Goal: Information Seeking & Learning: Learn about a topic

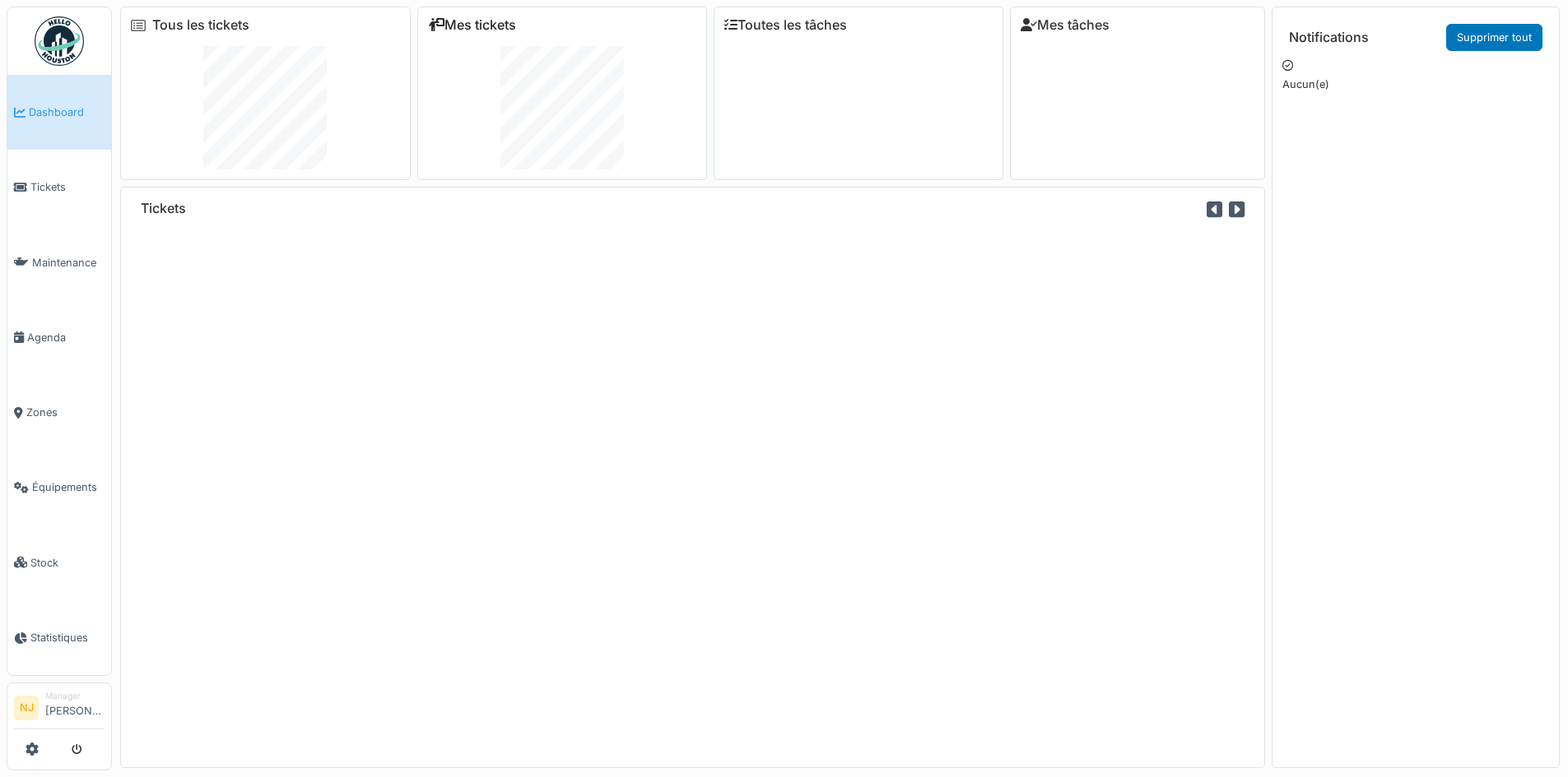
click at [499, 24] on link "Mes tickets" at bounding box center [472, 24] width 88 height 16
click at [64, 188] on span "Tickets" at bounding box center [67, 187] width 74 height 16
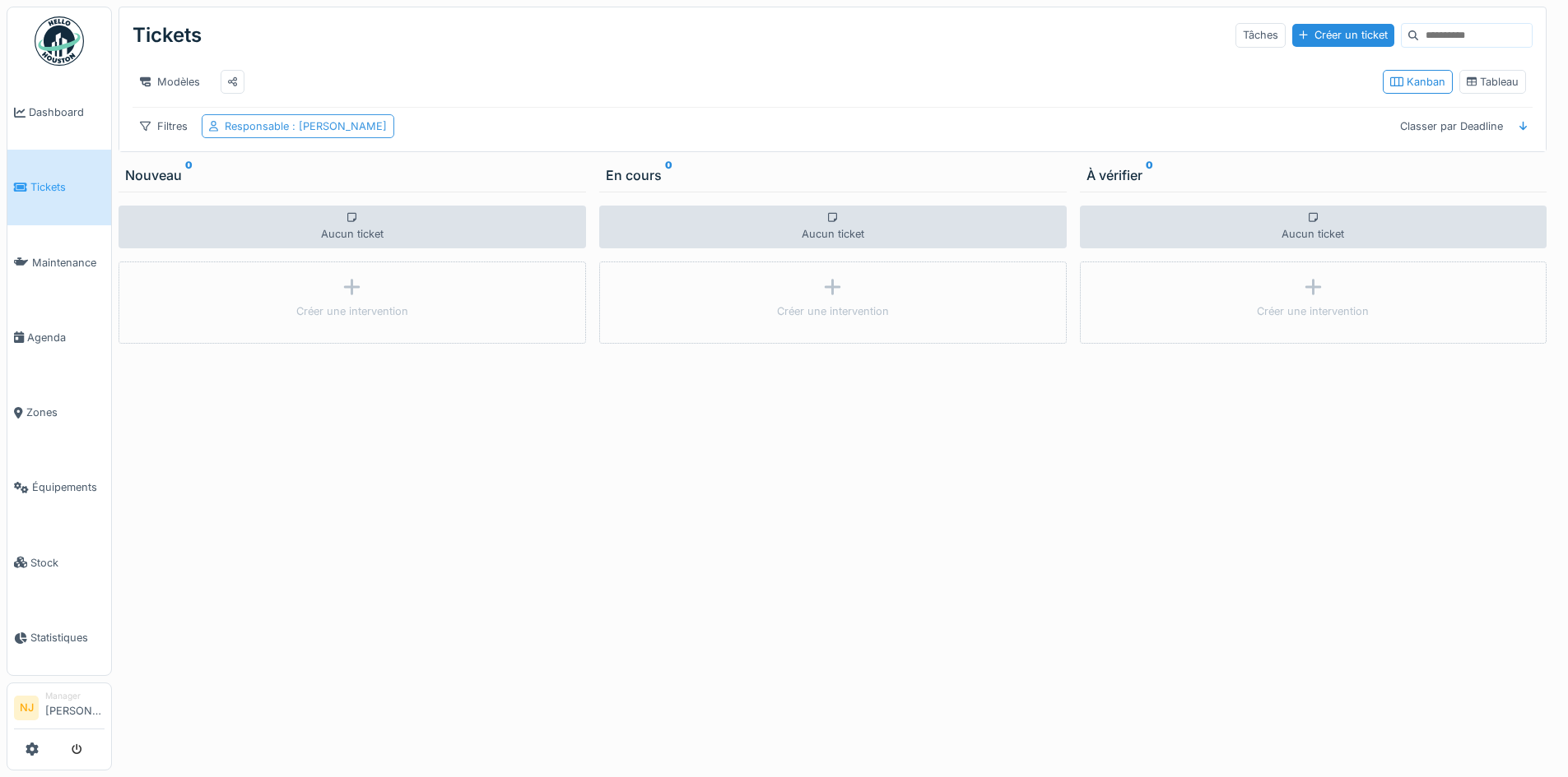
click at [349, 133] on span ": Nicolae Jitcu" at bounding box center [337, 126] width 98 height 12
click at [380, 217] on icon at bounding box center [383, 217] width 9 height 5
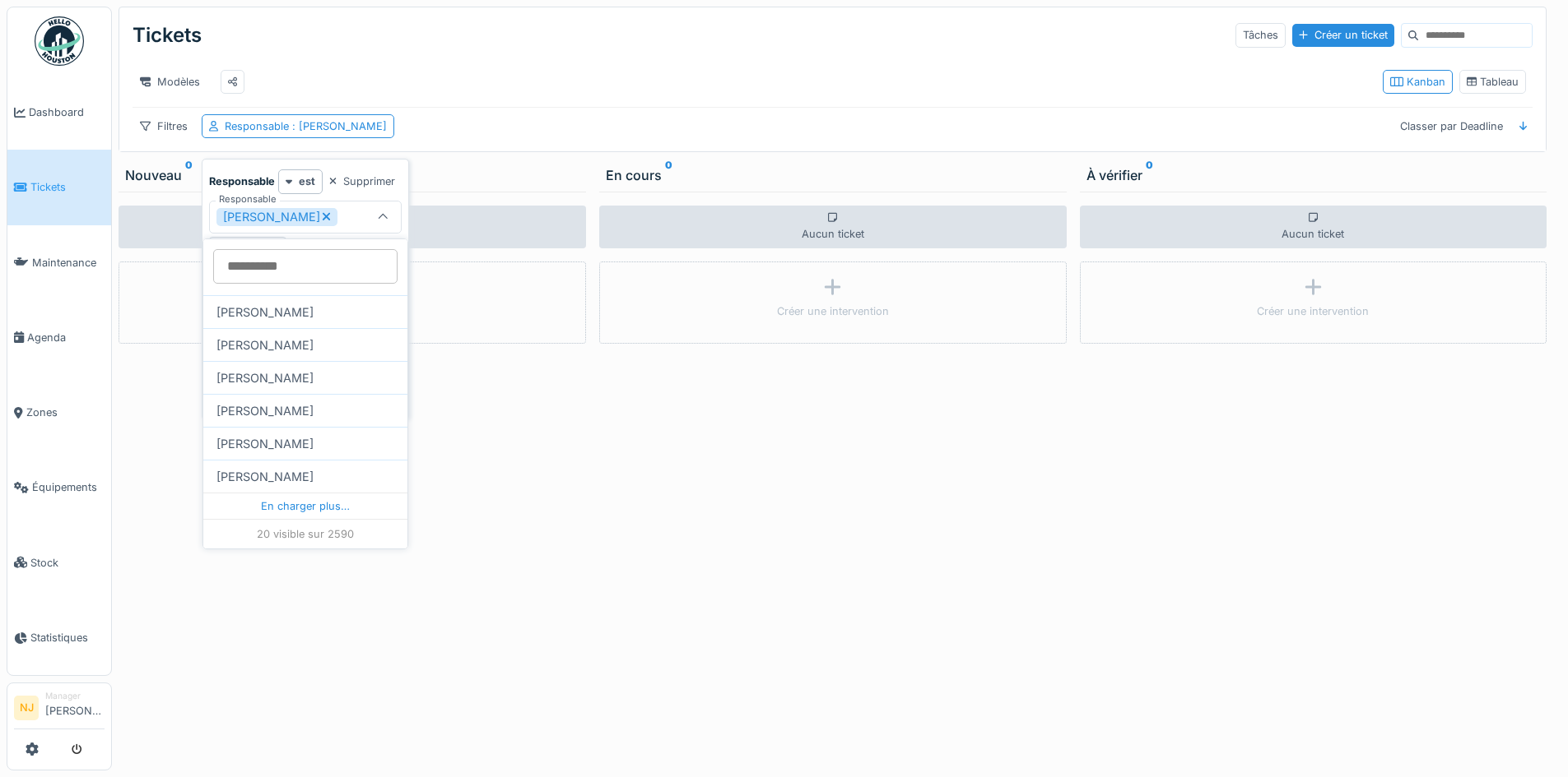
scroll to position [12, 0]
click at [304, 499] on div "En charger plus…" at bounding box center [306, 505] width 204 height 26
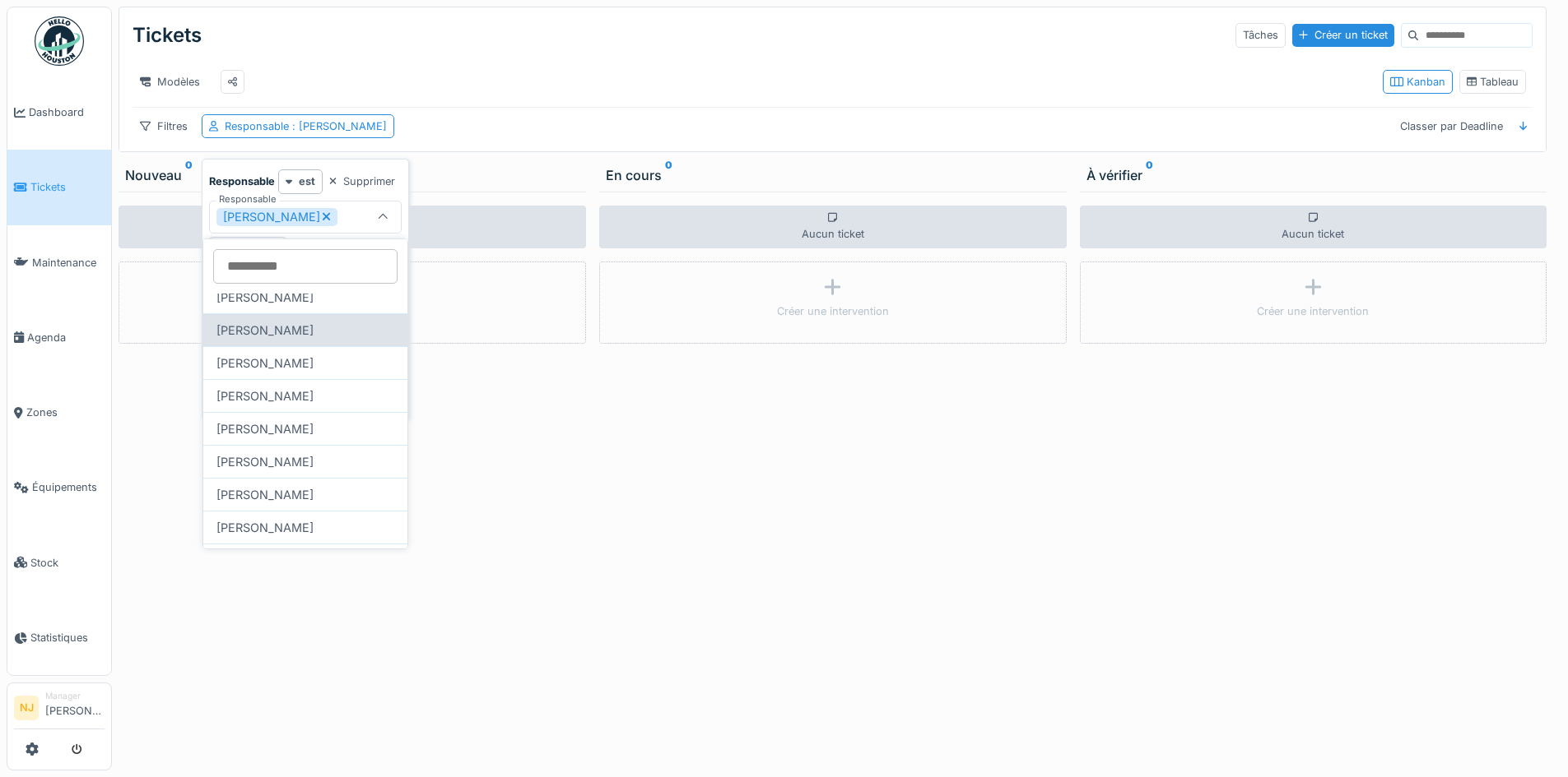
scroll to position [1150, 0]
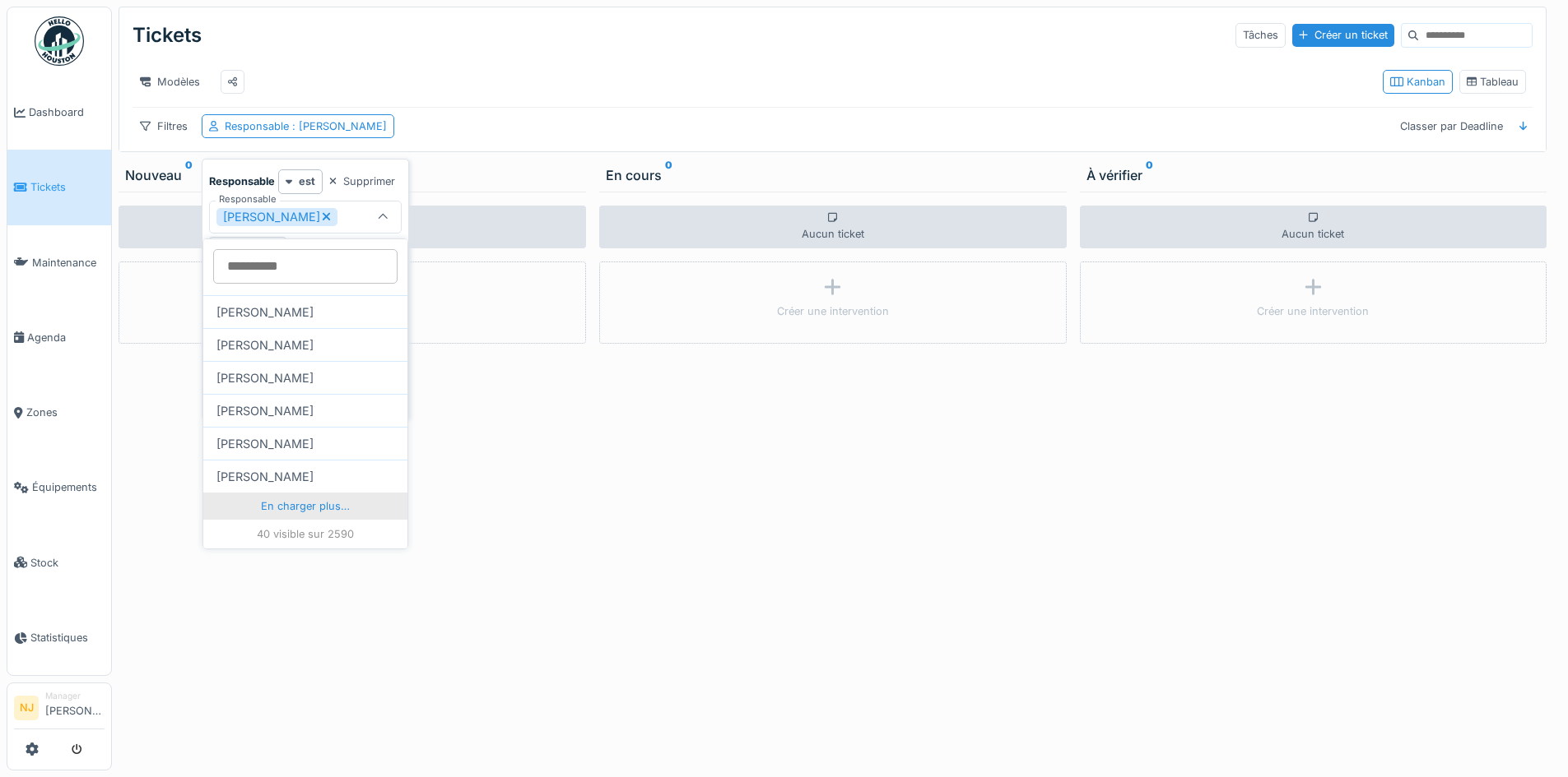
click at [326, 496] on div "En charger plus…" at bounding box center [306, 505] width 204 height 26
click at [307, 492] on div "En charger plus…" at bounding box center [306, 505] width 204 height 26
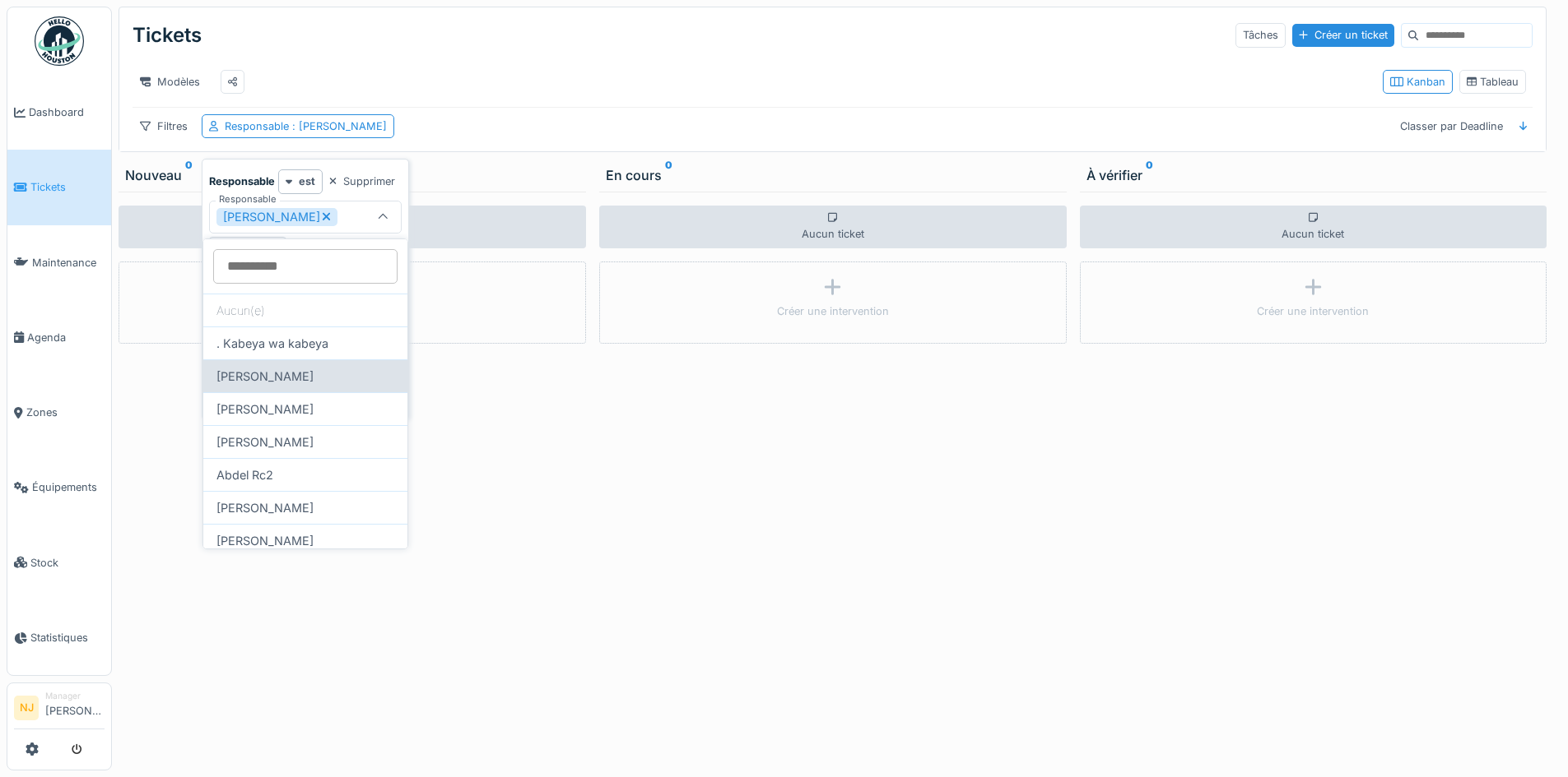
scroll to position [0, 0]
click at [310, 266] on input "Responsable" at bounding box center [305, 266] width 184 height 35
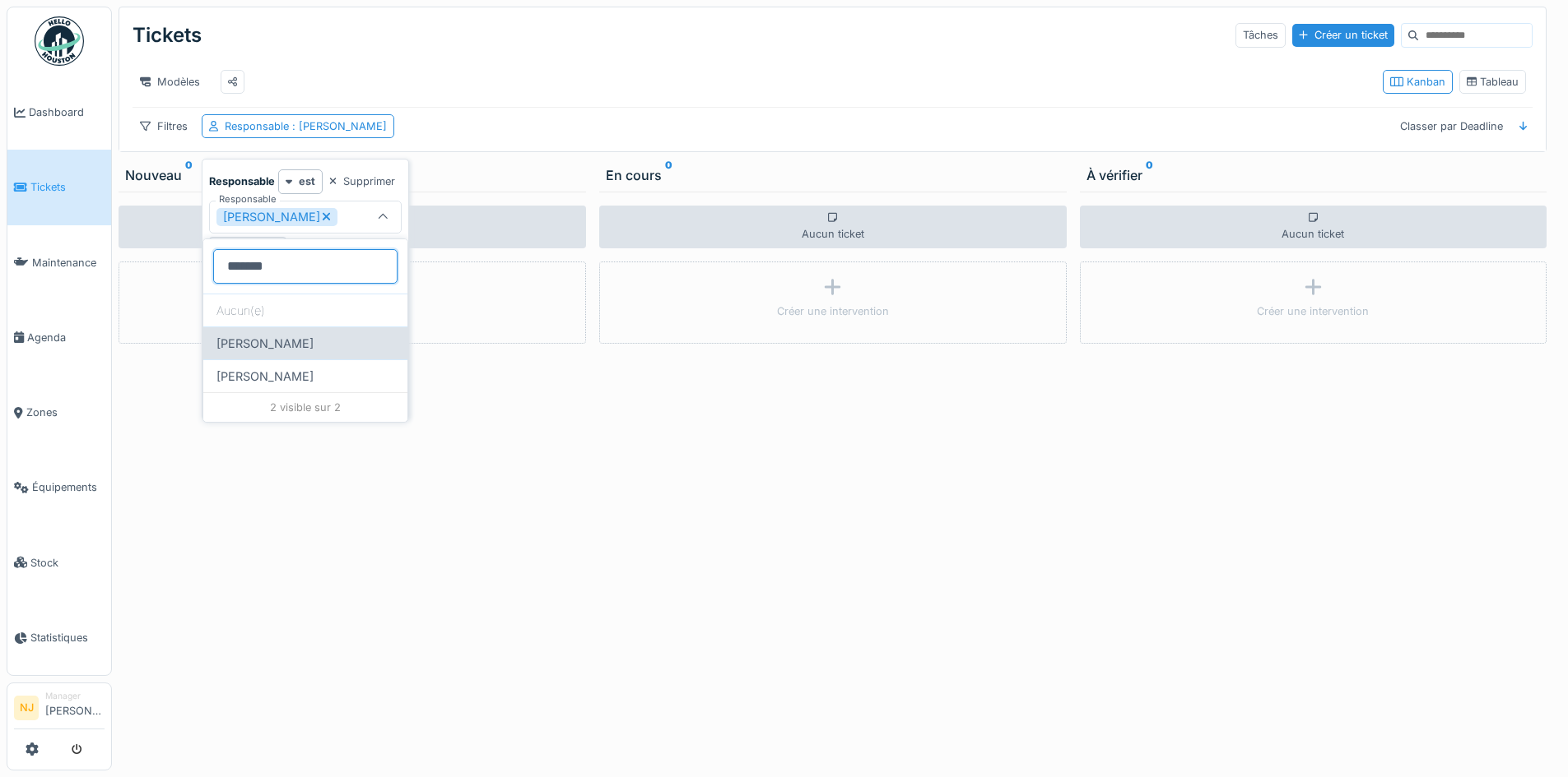
type input "*******"
click at [332, 344] on div "Antonios Papadopoulos" at bounding box center [306, 343] width 204 height 33
type input "**********"
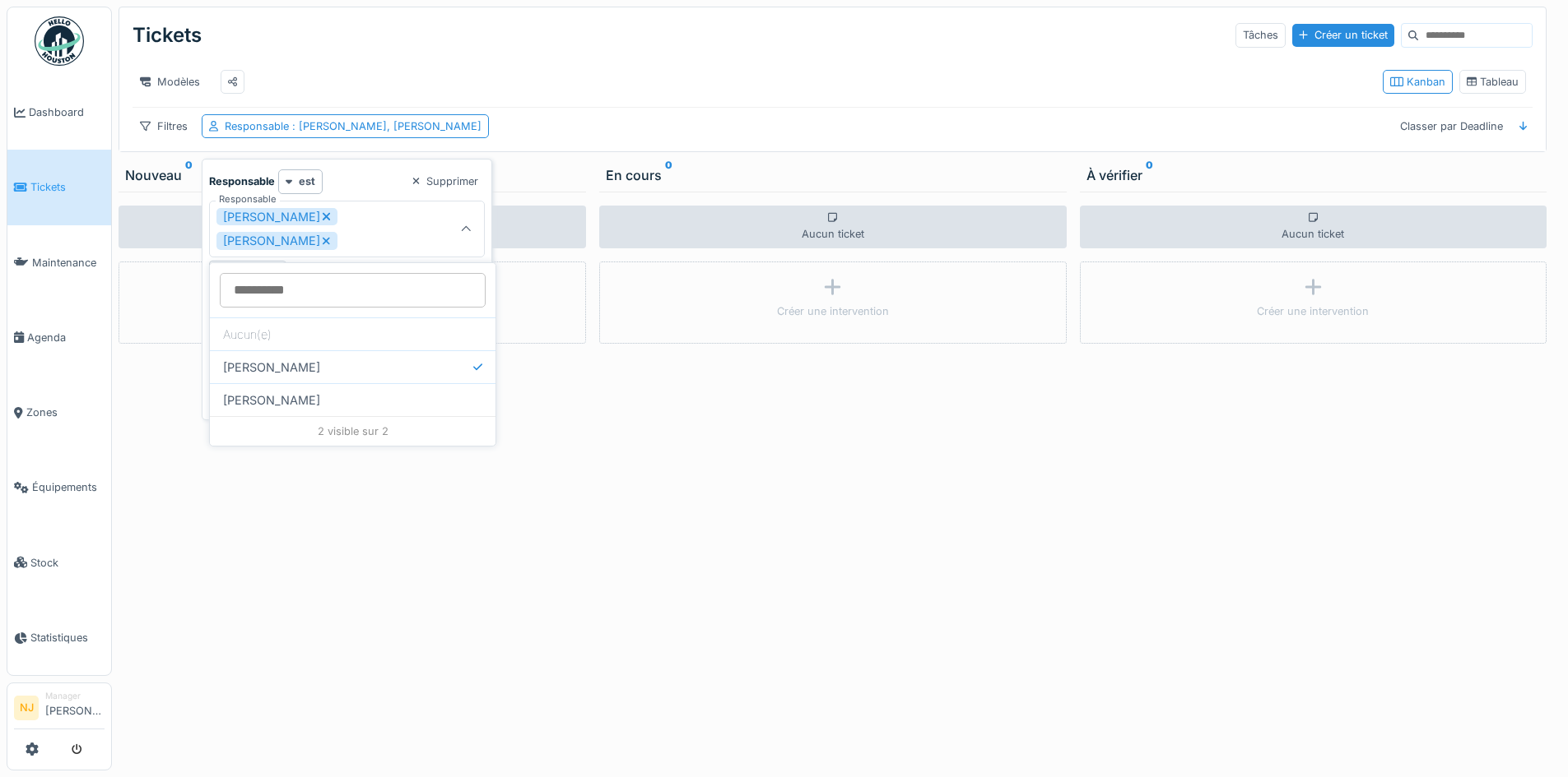
click at [322, 215] on icon at bounding box center [326, 217] width 7 height 7
type input "*****"
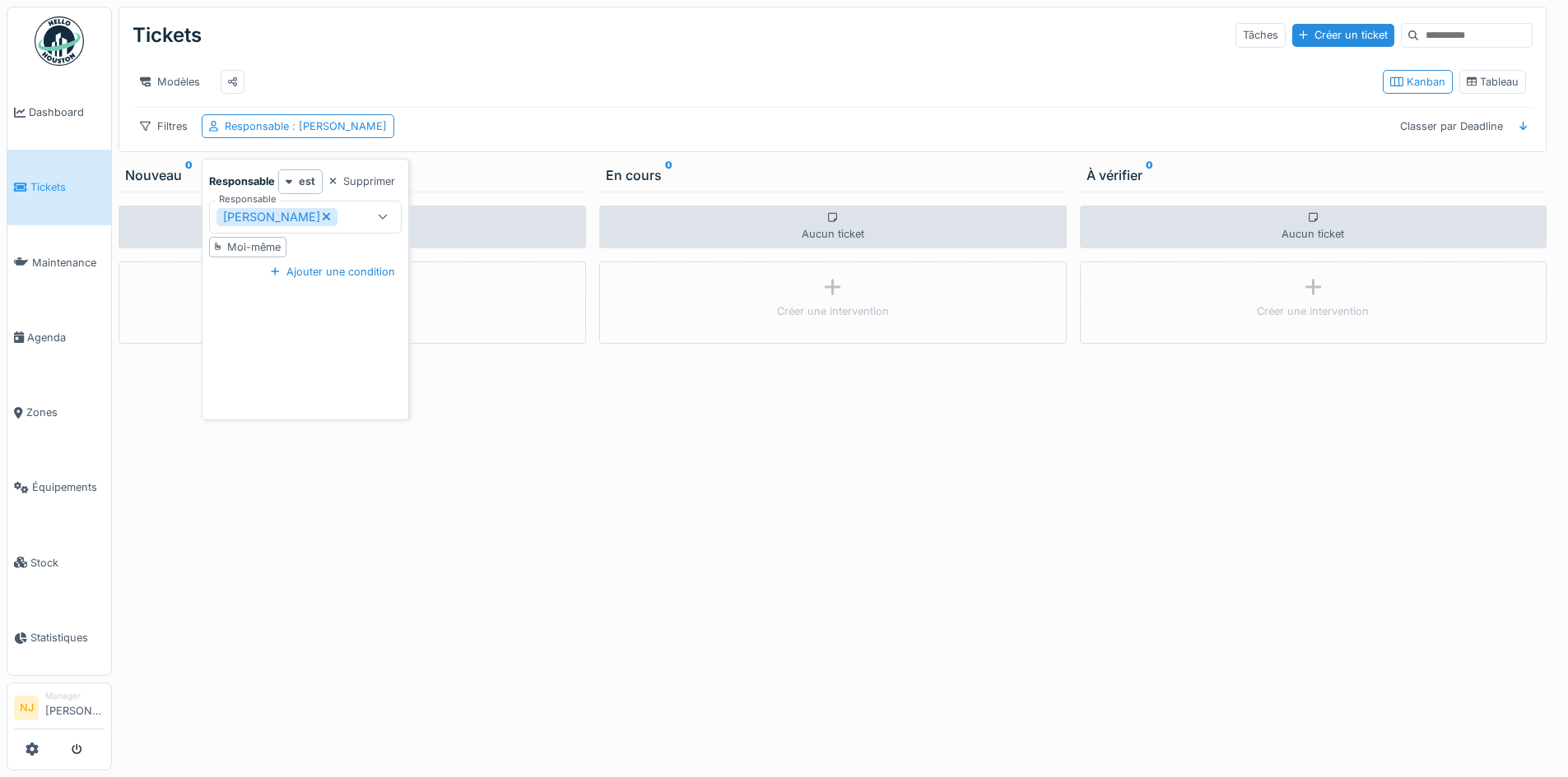
click at [331, 222] on icon at bounding box center [326, 216] width 9 height 11
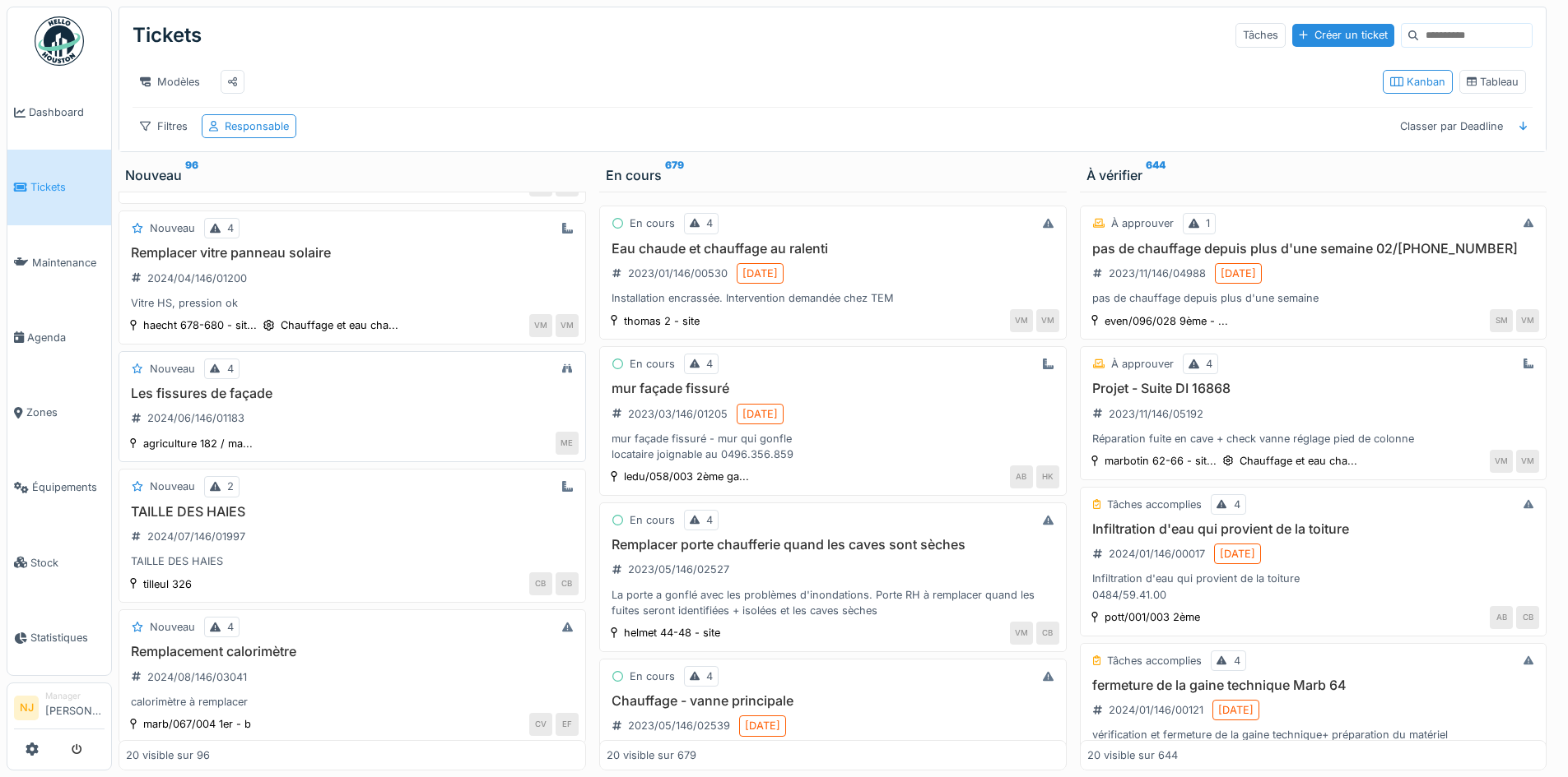
scroll to position [164, 0]
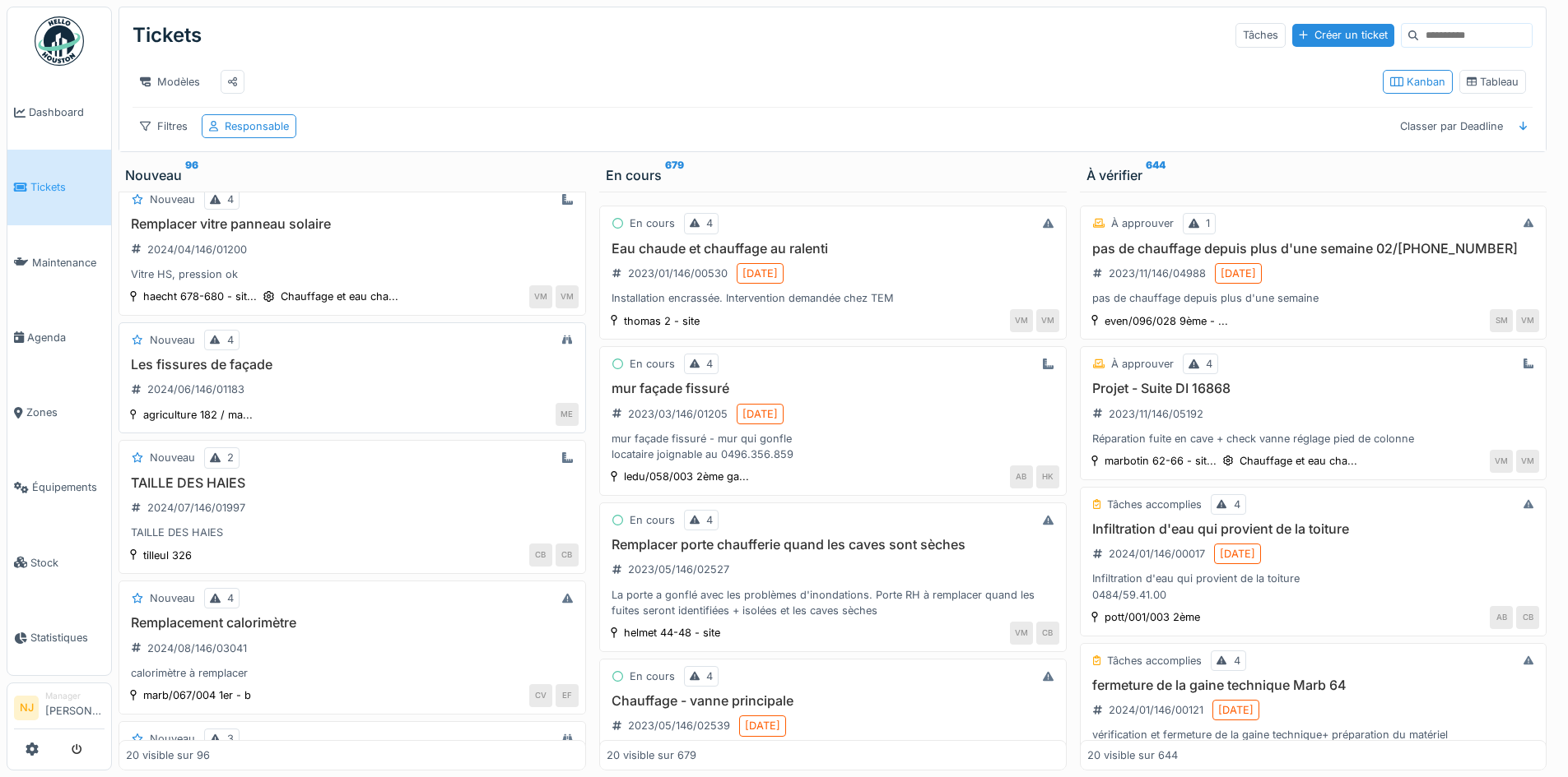
click at [204, 373] on h3 "Les fissures de façade" at bounding box center [352, 364] width 452 height 16
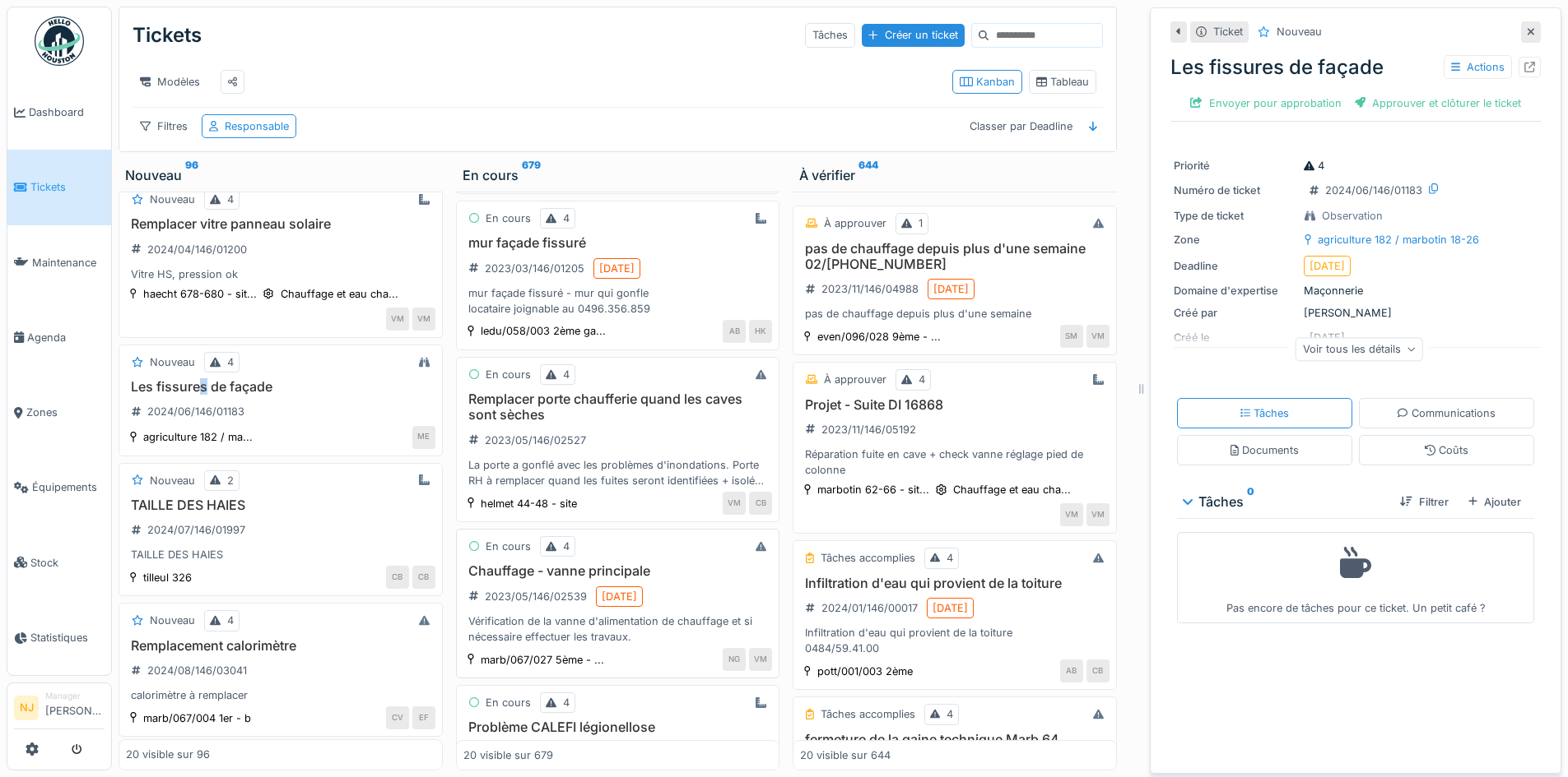
scroll to position [247, 0]
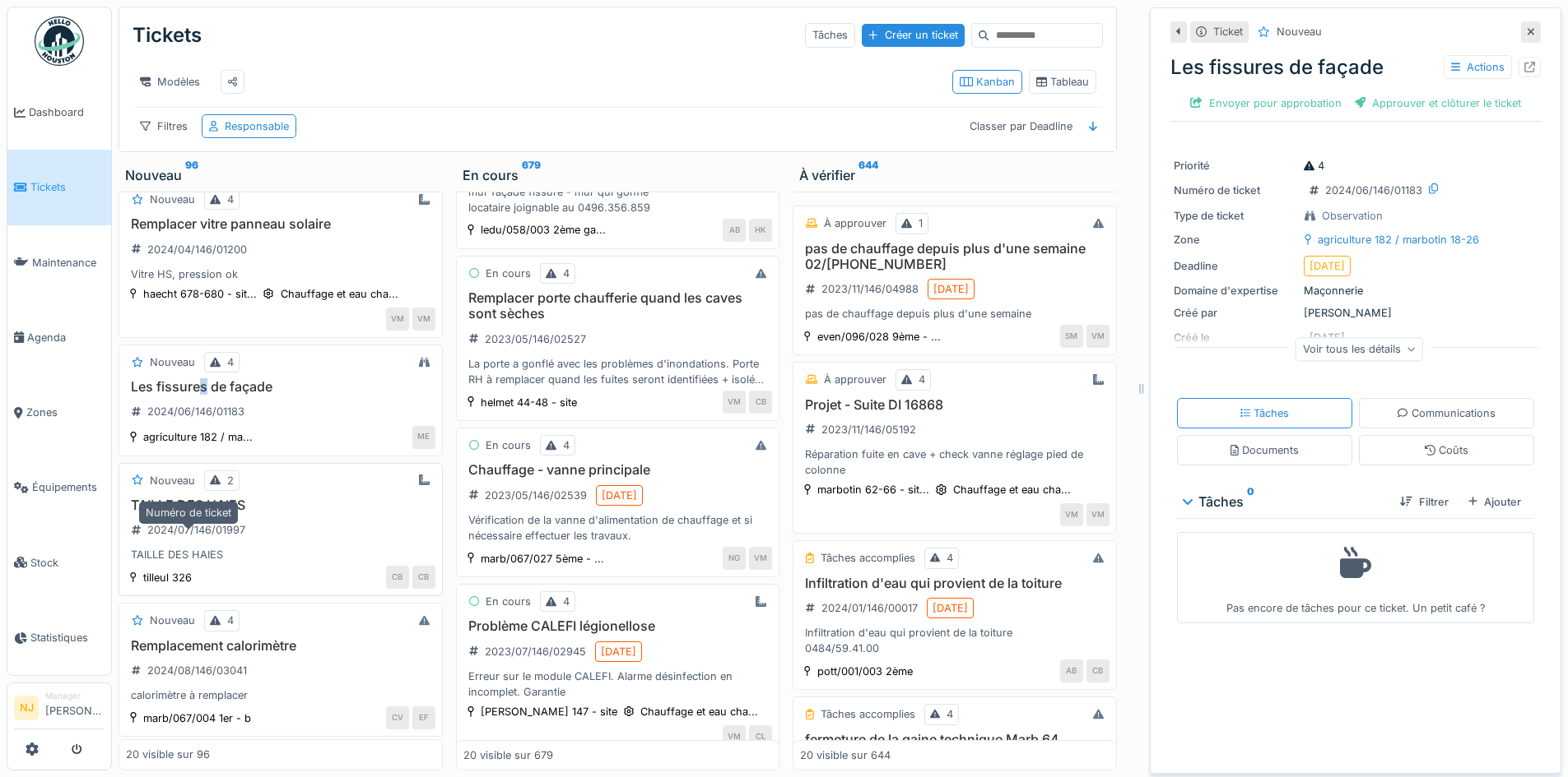
click at [209, 533] on div "2024/07/146/01997" at bounding box center [196, 530] width 98 height 16
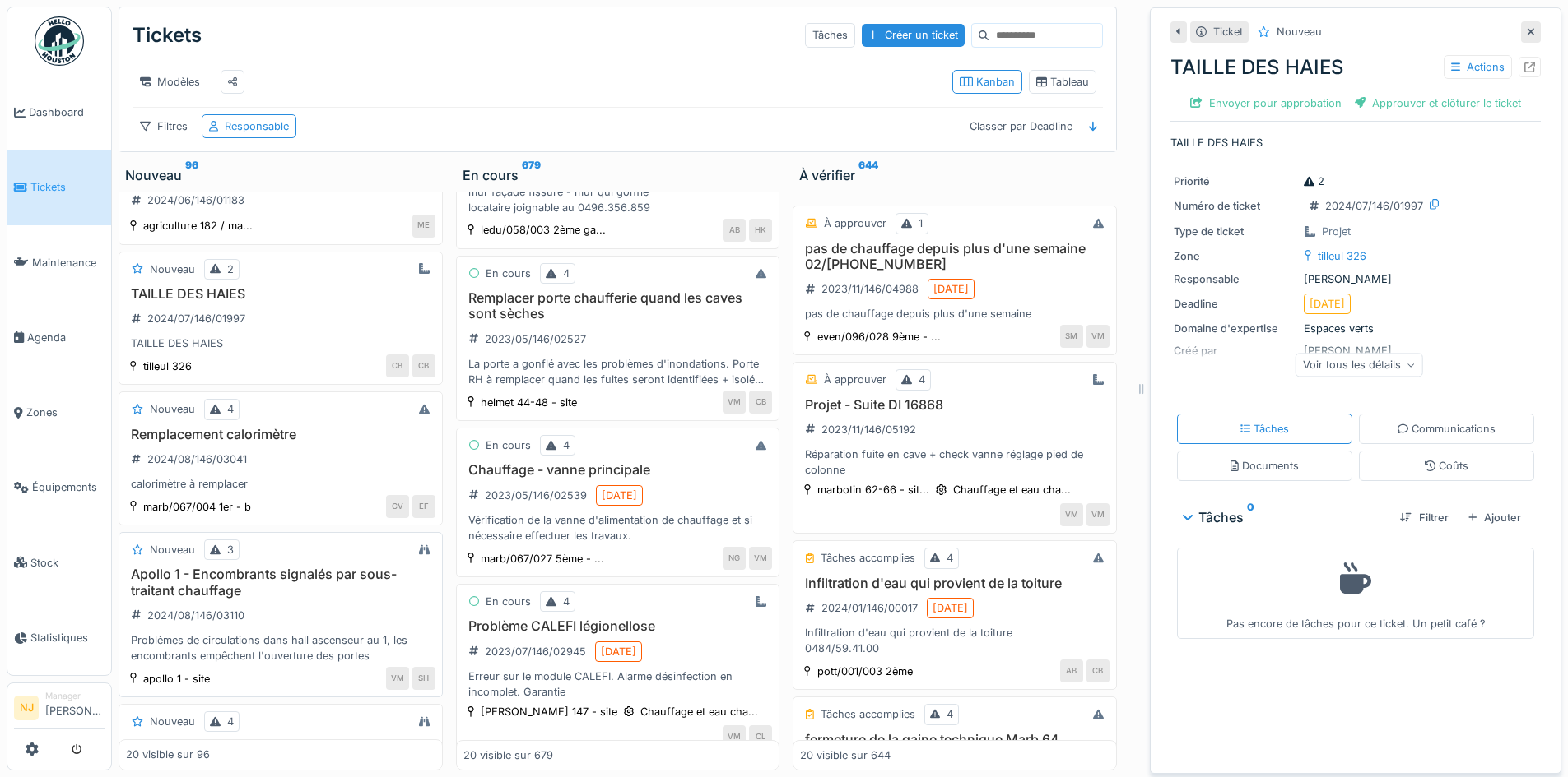
scroll to position [411, 0]
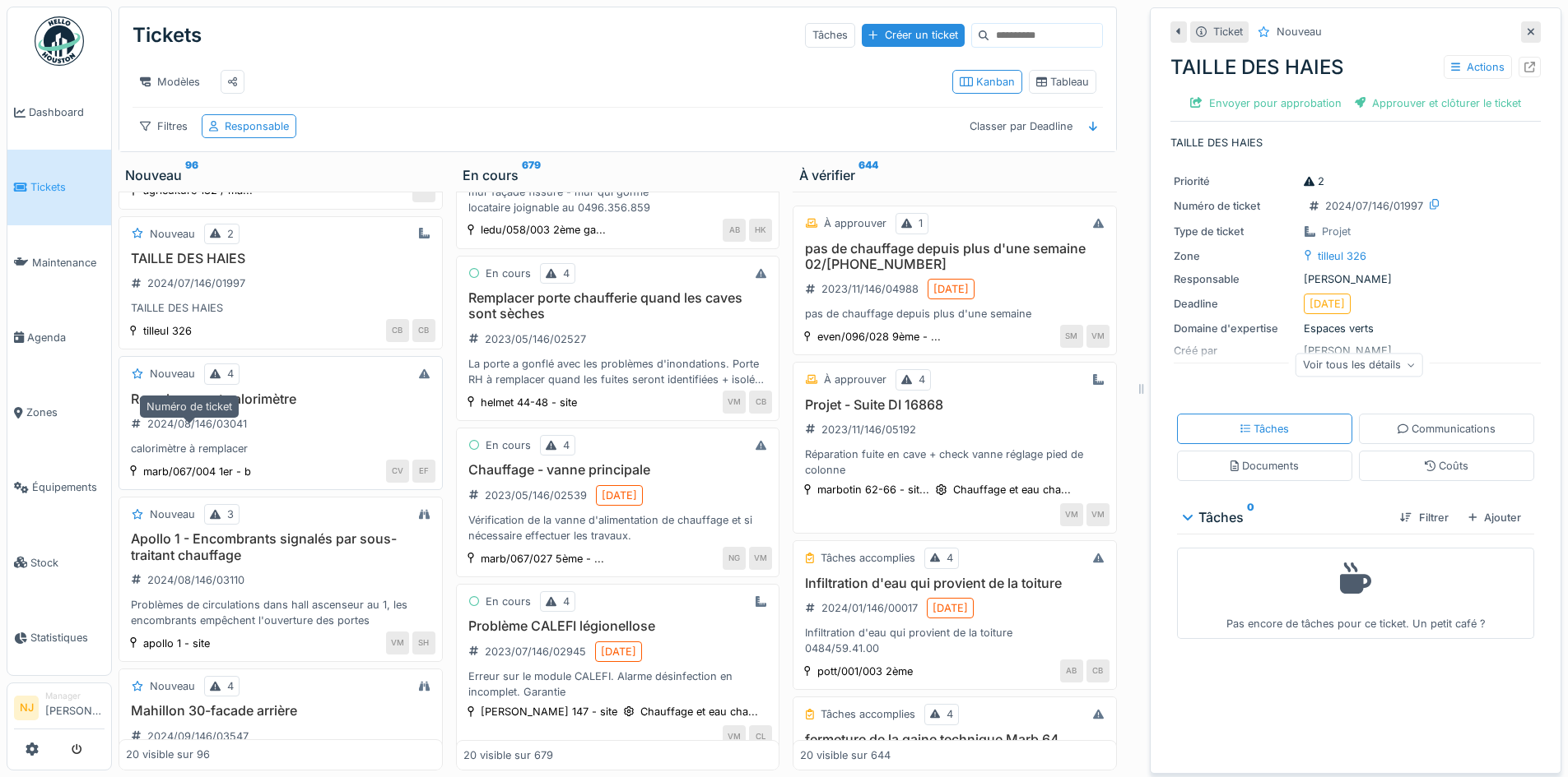
click at [244, 412] on div "2024/08/146/03041" at bounding box center [190, 423] width 127 height 27
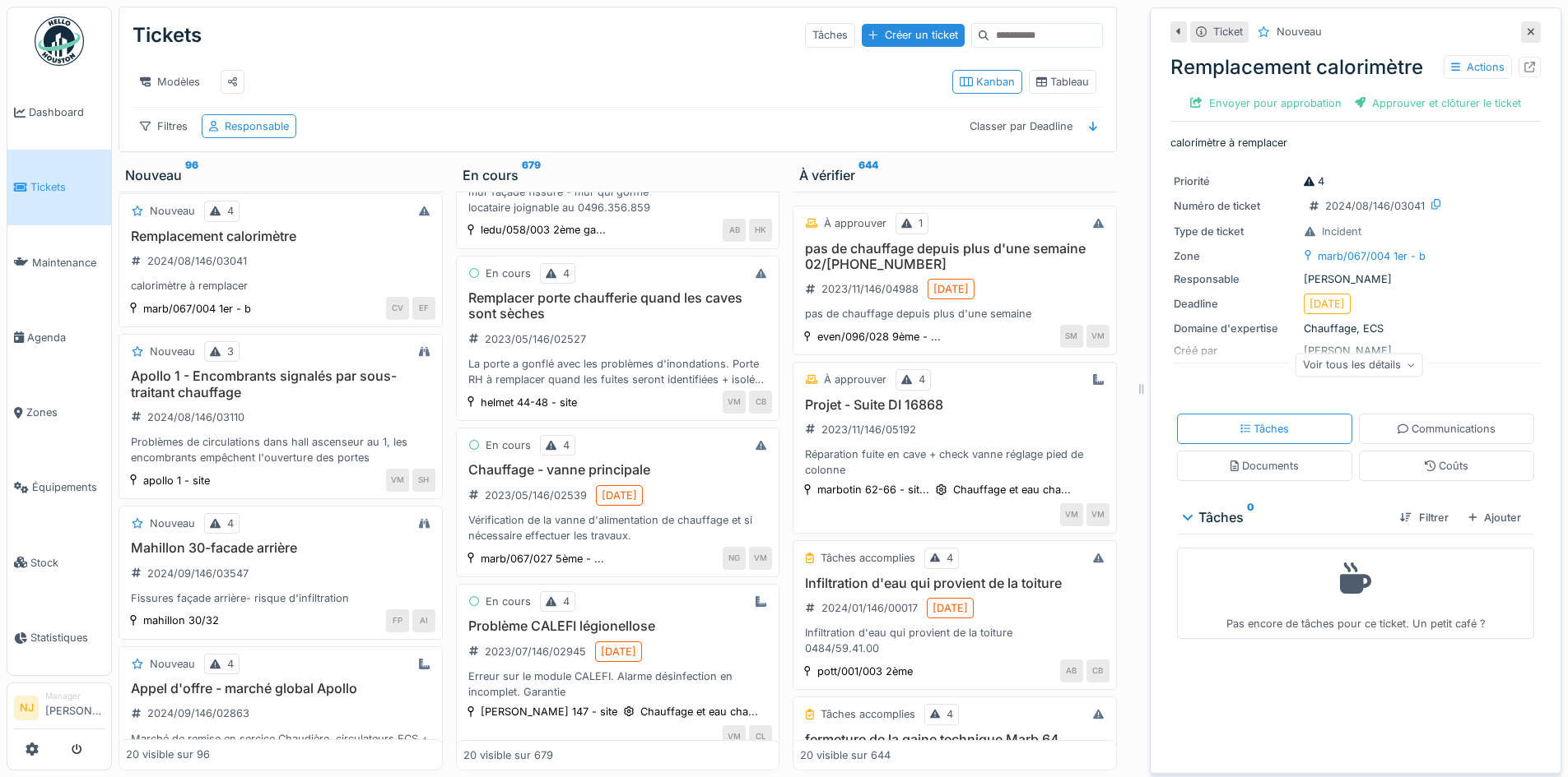
scroll to position [575, 0]
click at [237, 377] on h3 "Apollo 1 - Encombrants signalés par sous-traitant chauffage" at bounding box center [280, 382] width 309 height 31
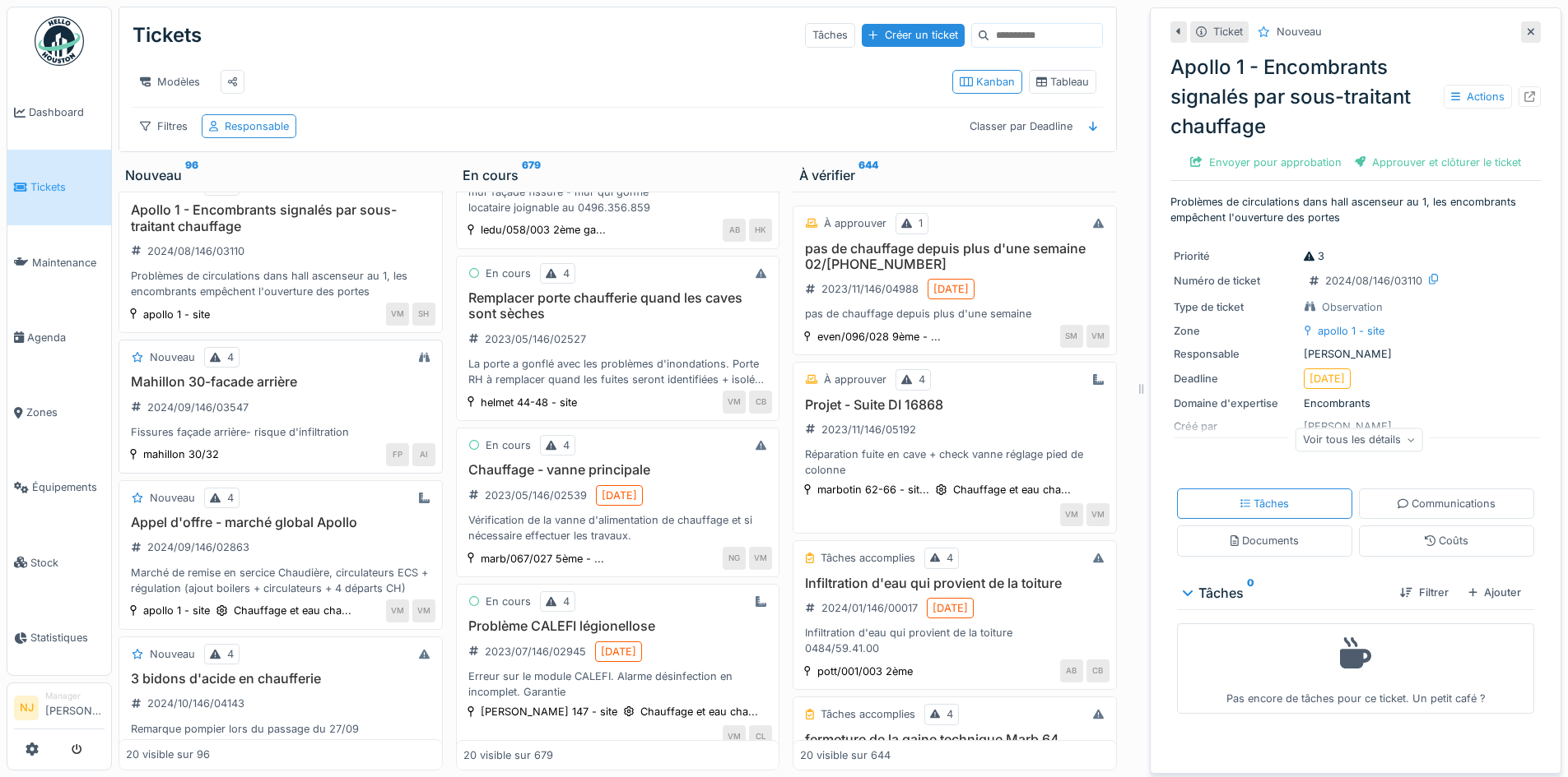
scroll to position [823, 0]
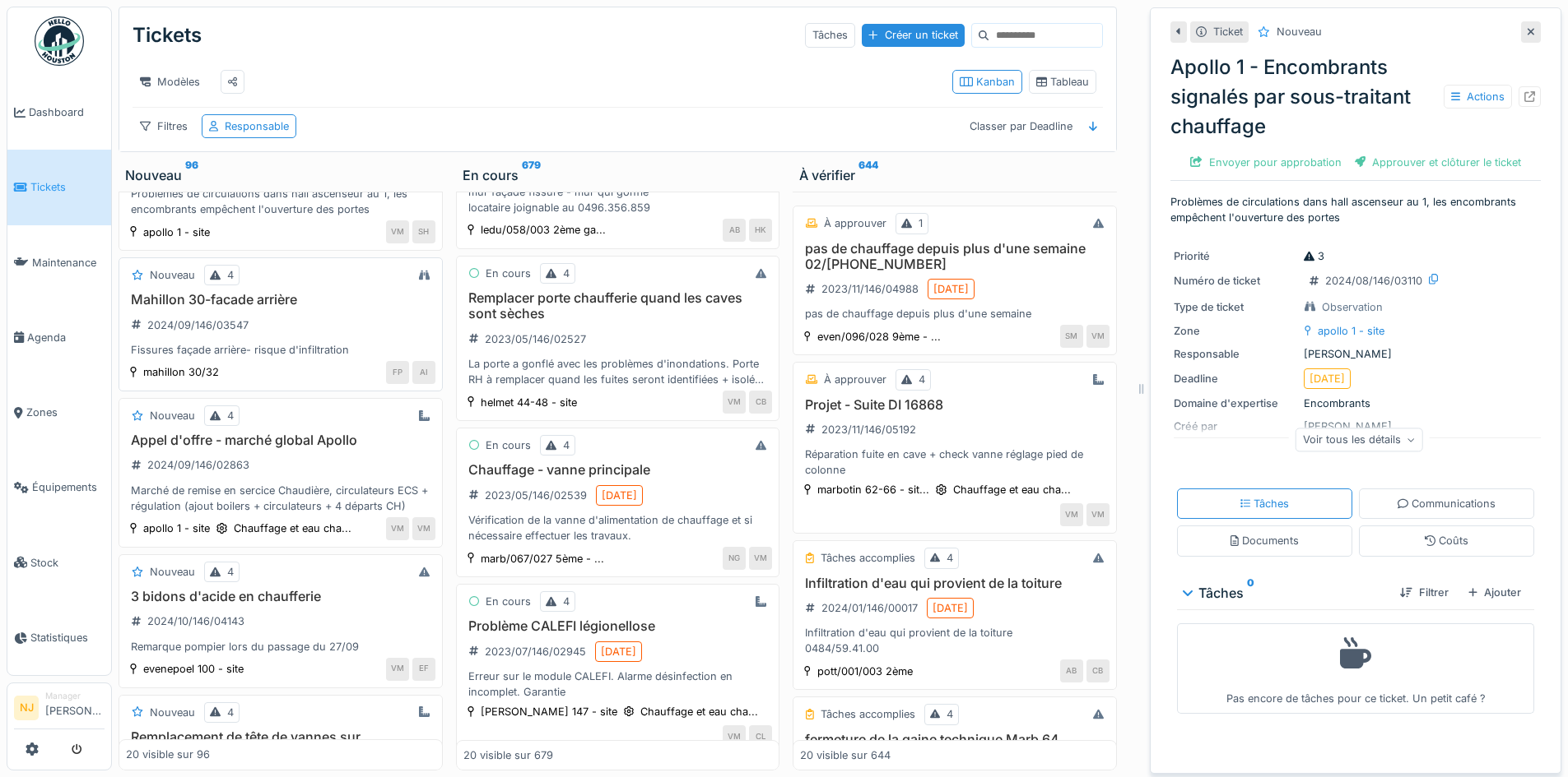
click at [210, 307] on h3 "Mahillon 30-facade arrière" at bounding box center [280, 300] width 309 height 16
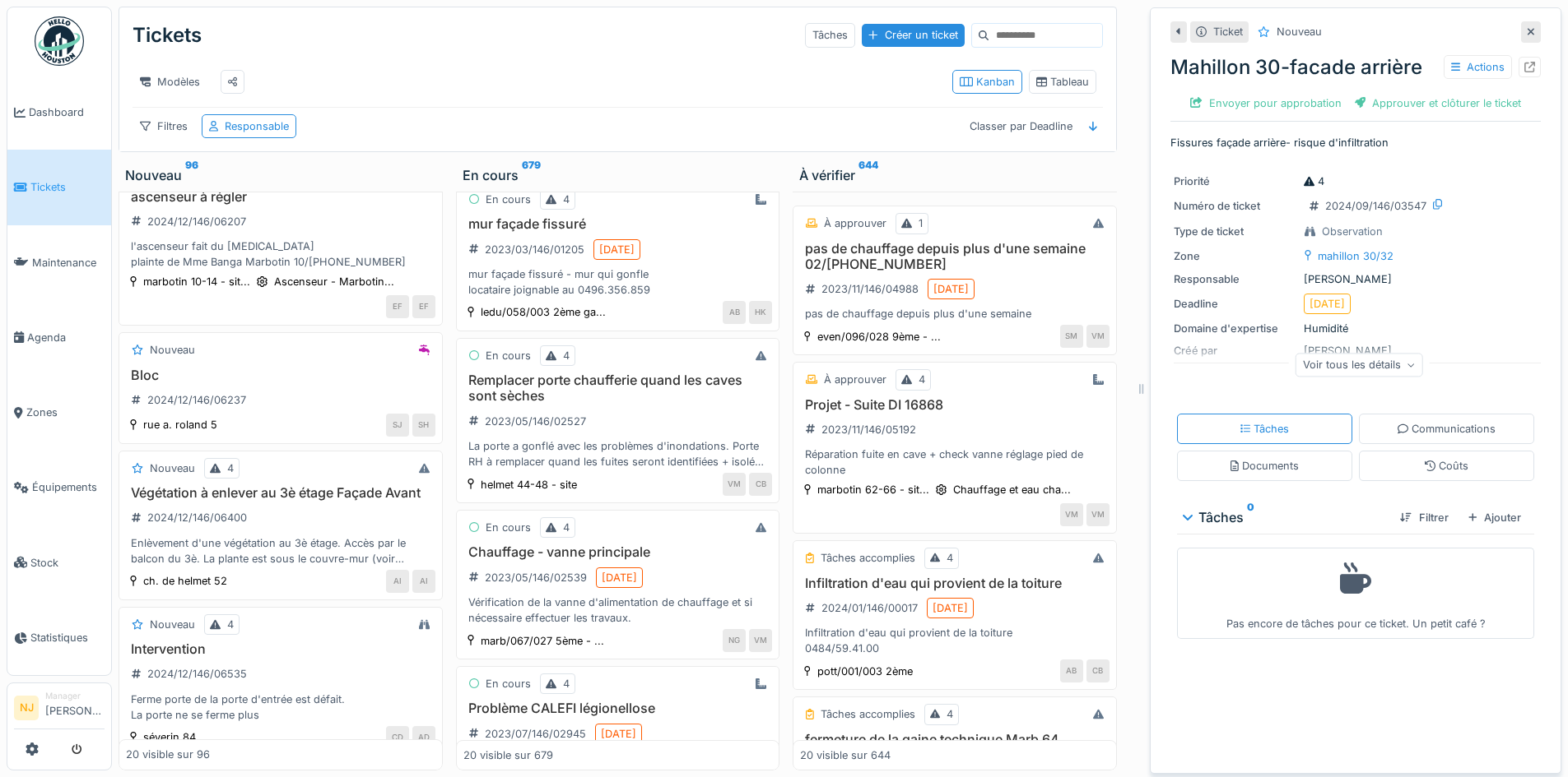
scroll to position [1891, 0]
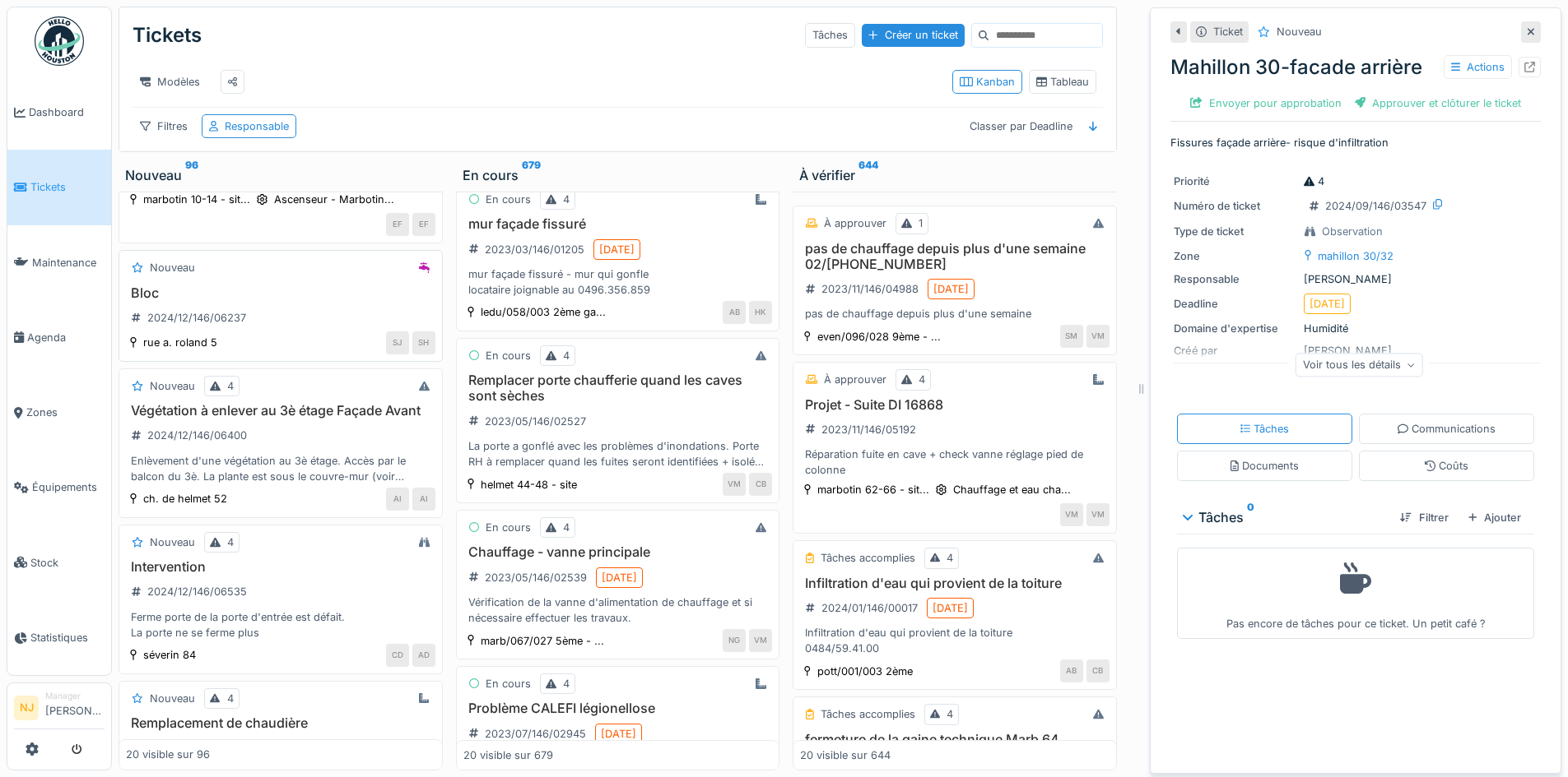
click at [163, 298] on h3 "Bloc" at bounding box center [280, 293] width 309 height 16
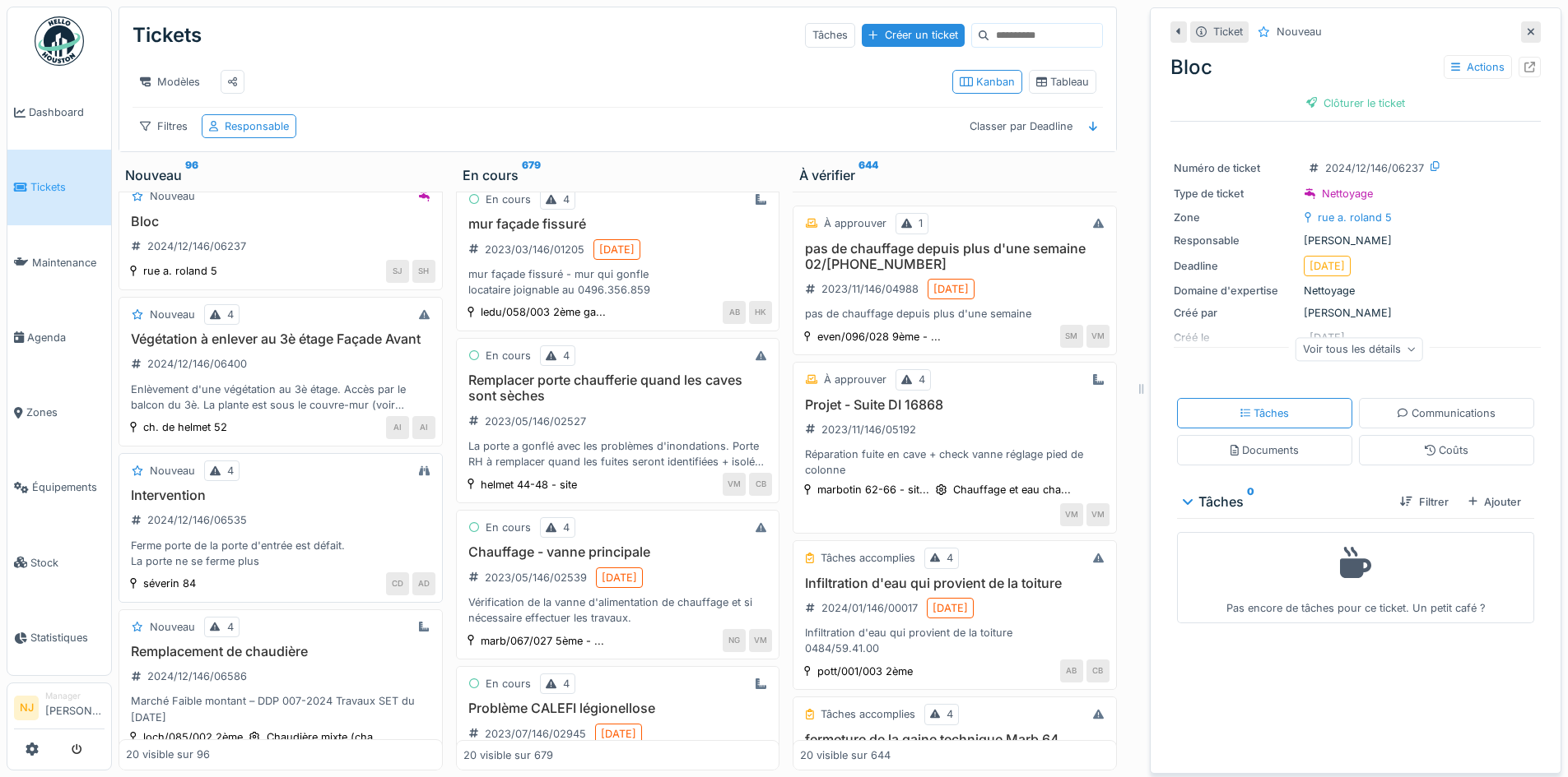
scroll to position [2056, 0]
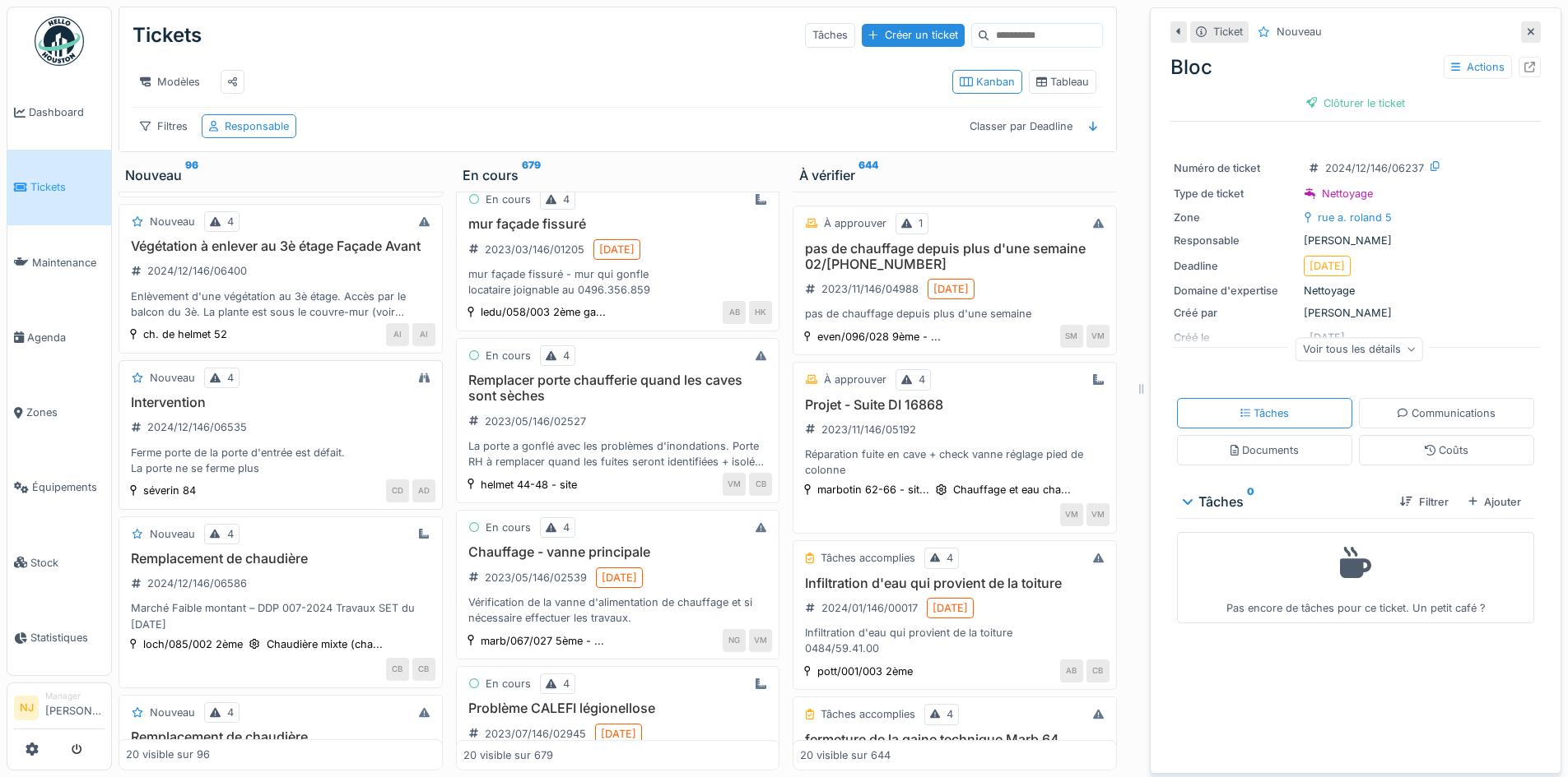
click at [155, 410] on h3 "Intervention" at bounding box center [280, 403] width 309 height 16
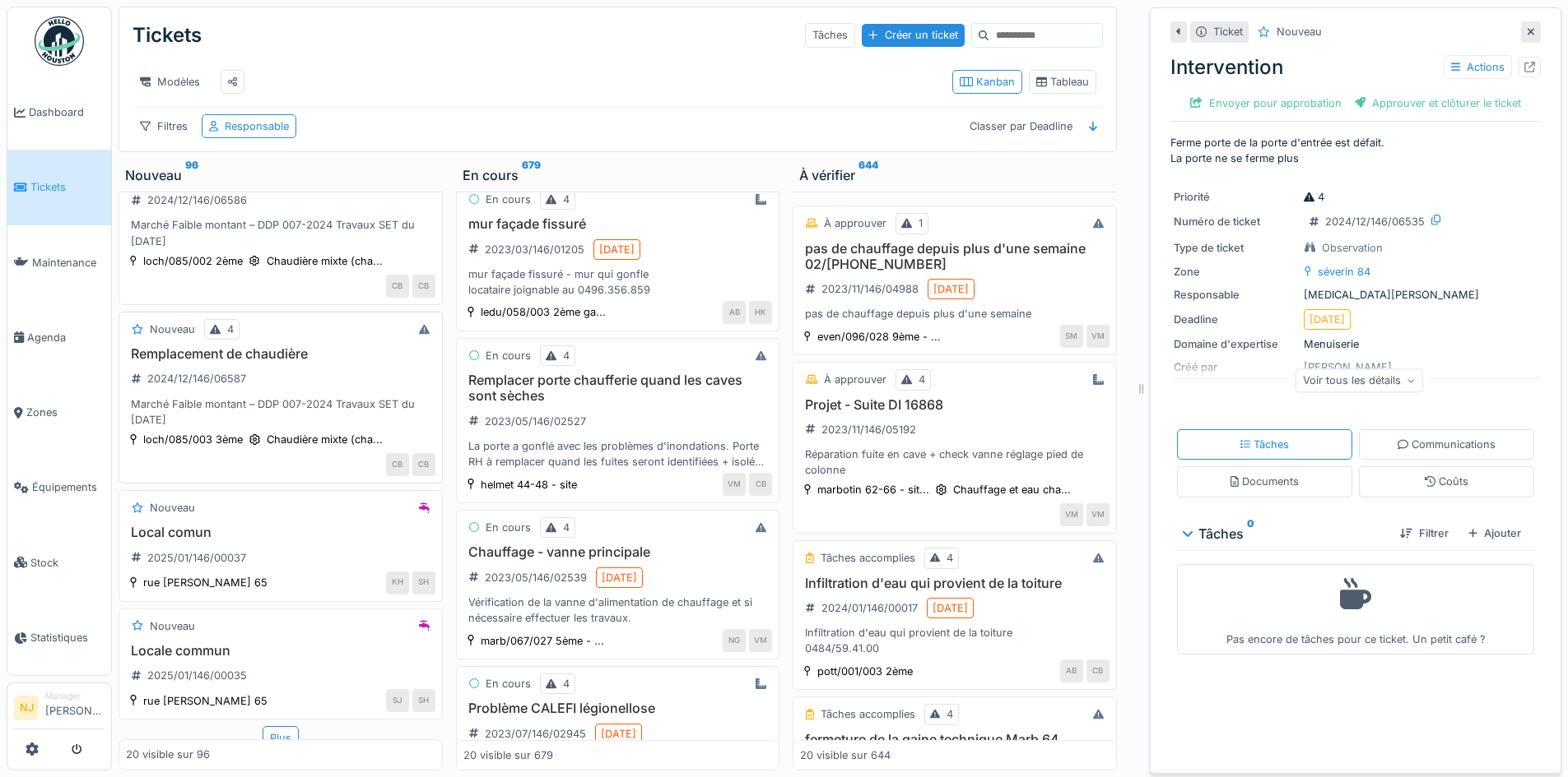
scroll to position [2477, 0]
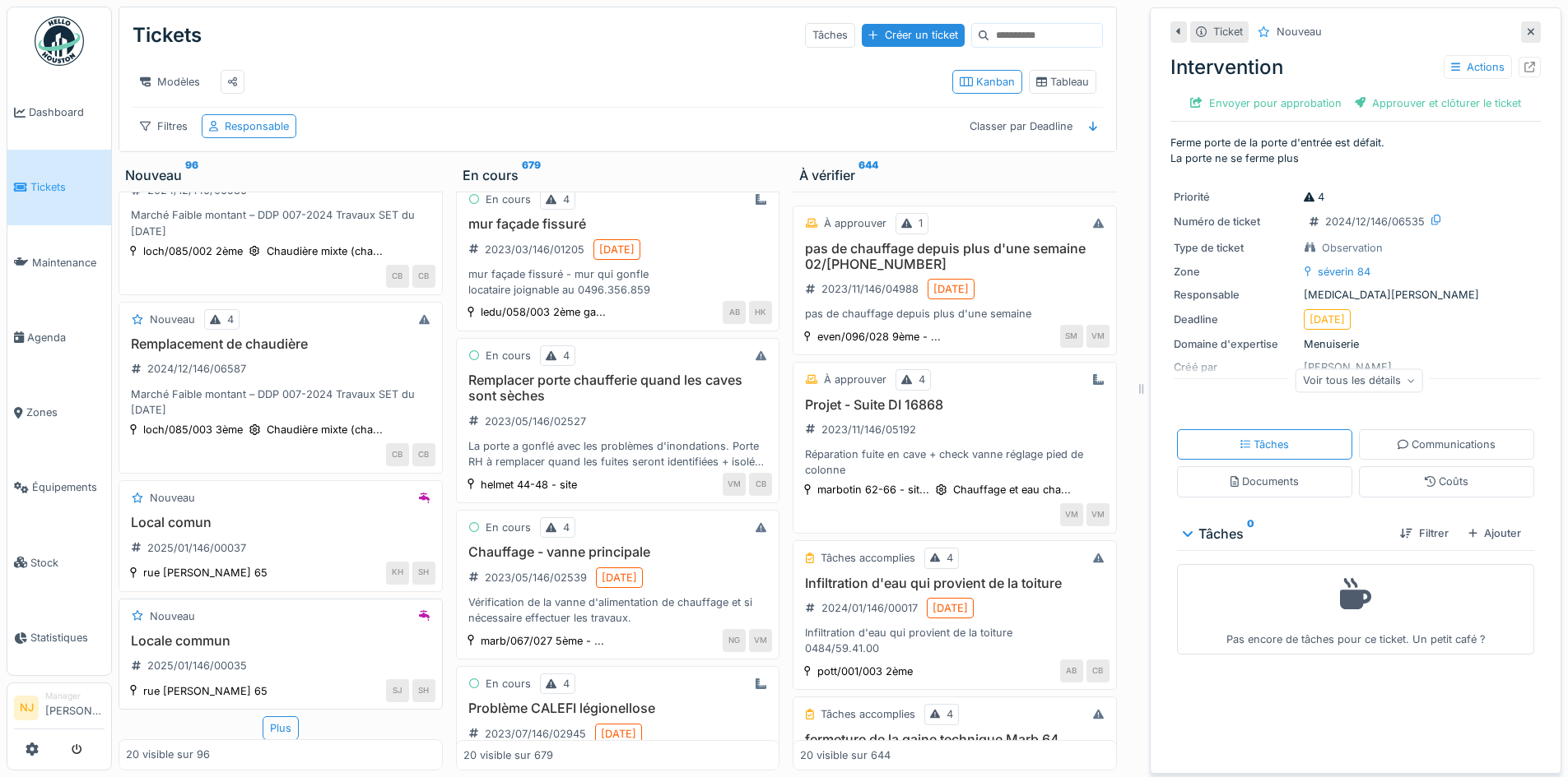
click at [147, 633] on h3 "Locale commun" at bounding box center [280, 641] width 309 height 16
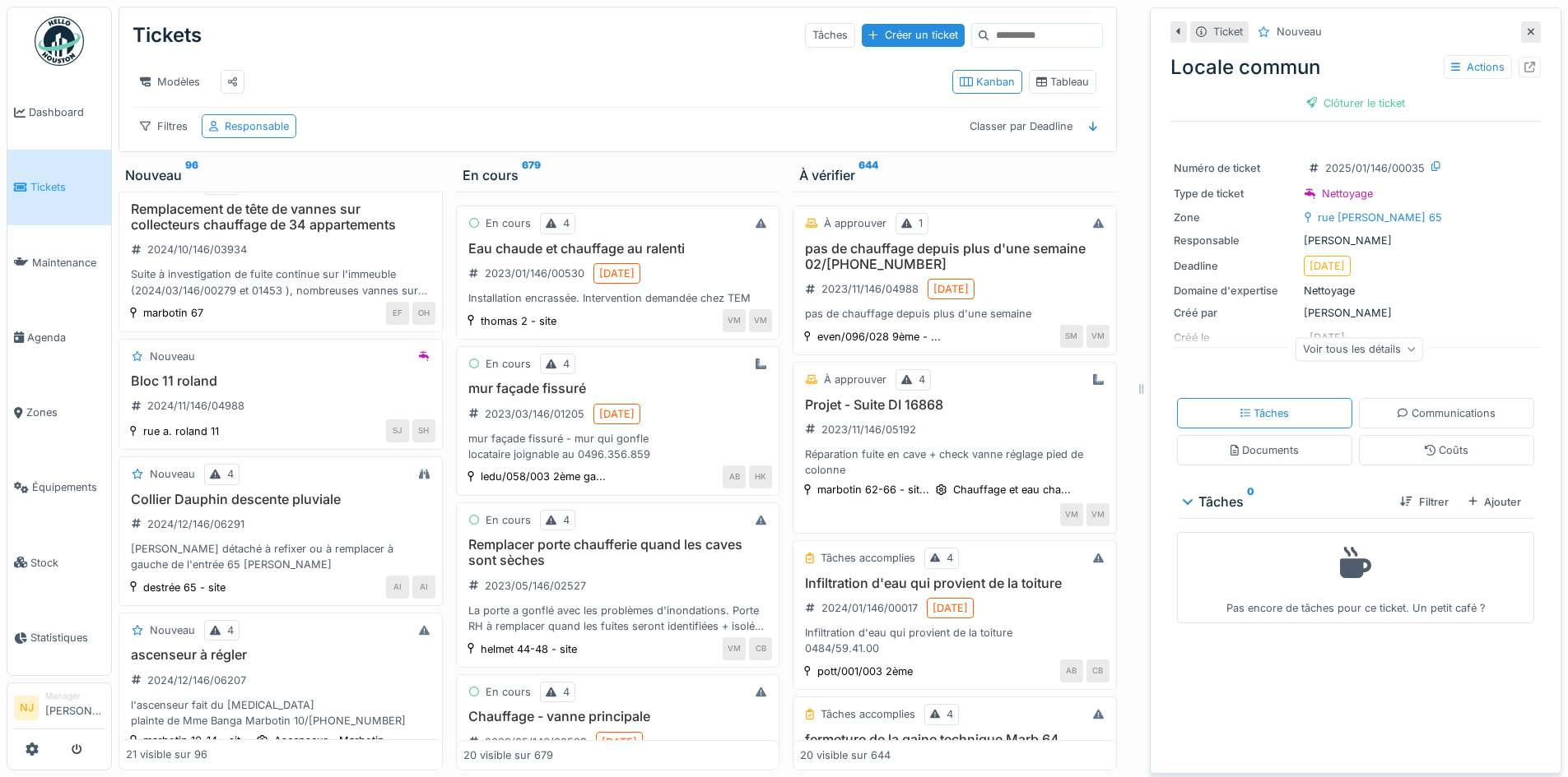
scroll to position [1482, 0]
